Goal: Transaction & Acquisition: Purchase product/service

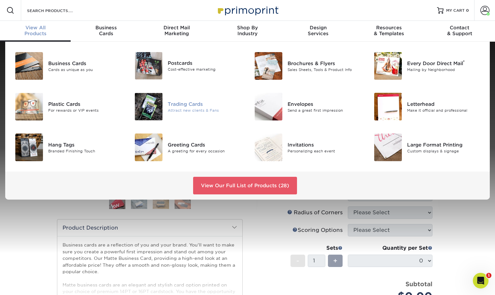
click at [155, 106] on img at bounding box center [149, 107] width 28 height 28
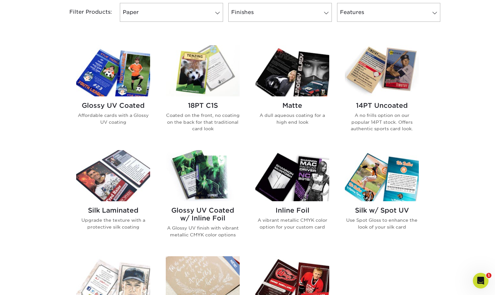
scroll to position [285, 0]
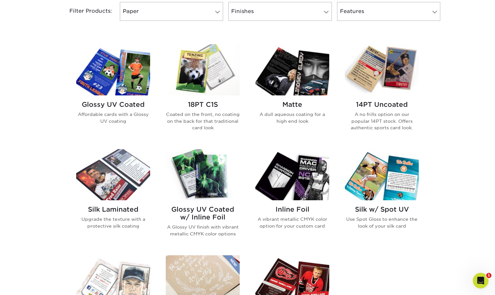
click at [140, 105] on h2 "Glossy UV Coated" at bounding box center [113, 105] width 74 height 8
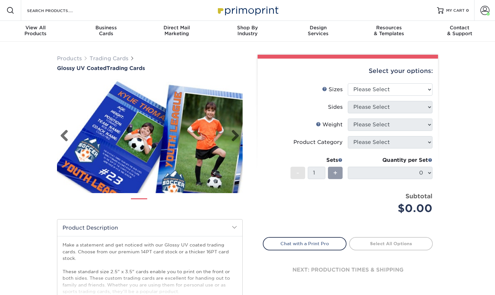
scroll to position [1, 0]
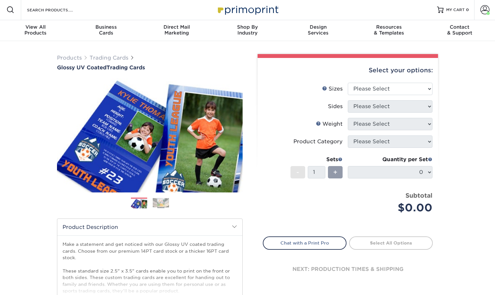
click at [421, 97] on li "Sizes Help Sizes Please Select 2.5" x 3.5"" at bounding box center [347, 92] width 169 height 18
click at [421, 93] on select "Please Select 2.5" x 3.5"" at bounding box center [390, 89] width 85 height 12
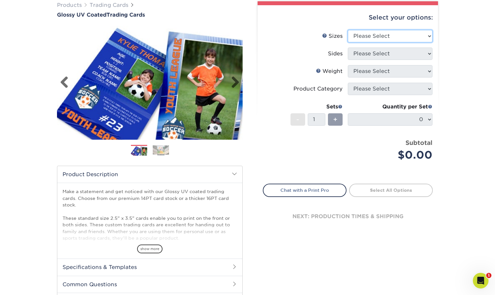
scroll to position [73, 0]
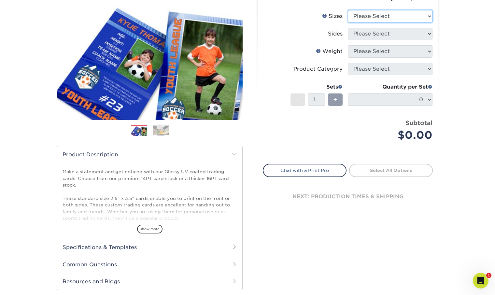
click at [372, 18] on select "Please Select 2.5" x 3.5"" at bounding box center [390, 16] width 85 height 12
select select "2.50x3.50"
click at [348, 10] on select "Please Select 2.5" x 3.5"" at bounding box center [390, 16] width 85 height 12
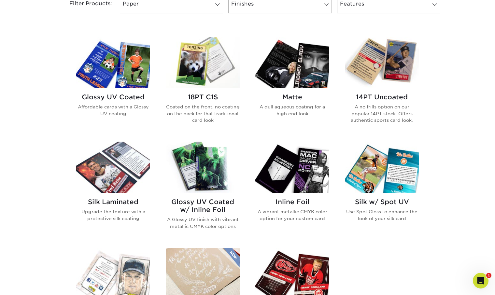
scroll to position [291, 0]
